Goal: Find specific page/section: Find specific page/section

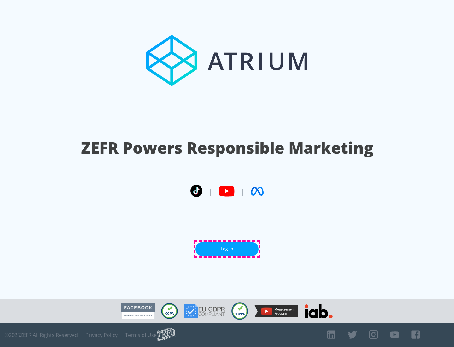
click at [227, 249] on link "Log In" at bounding box center [226, 249] width 63 height 14
